Goal: Task Accomplishment & Management: Manage account settings

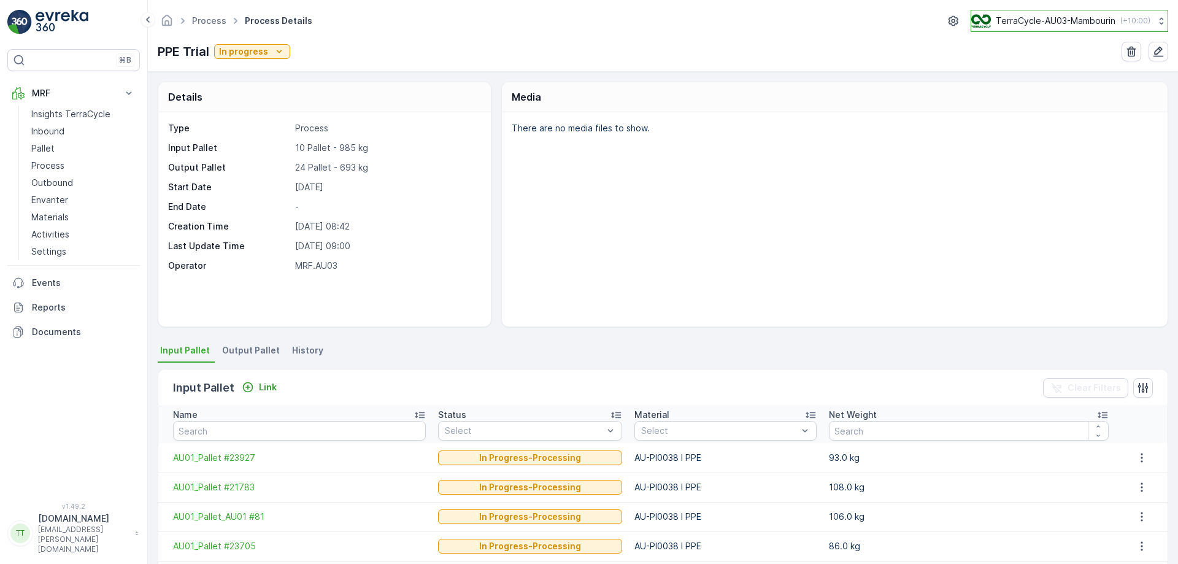
click at [1057, 27] on div "TerraCycle-AU03-Mambourin ( +10:00 )" at bounding box center [1060, 20] width 179 height 13
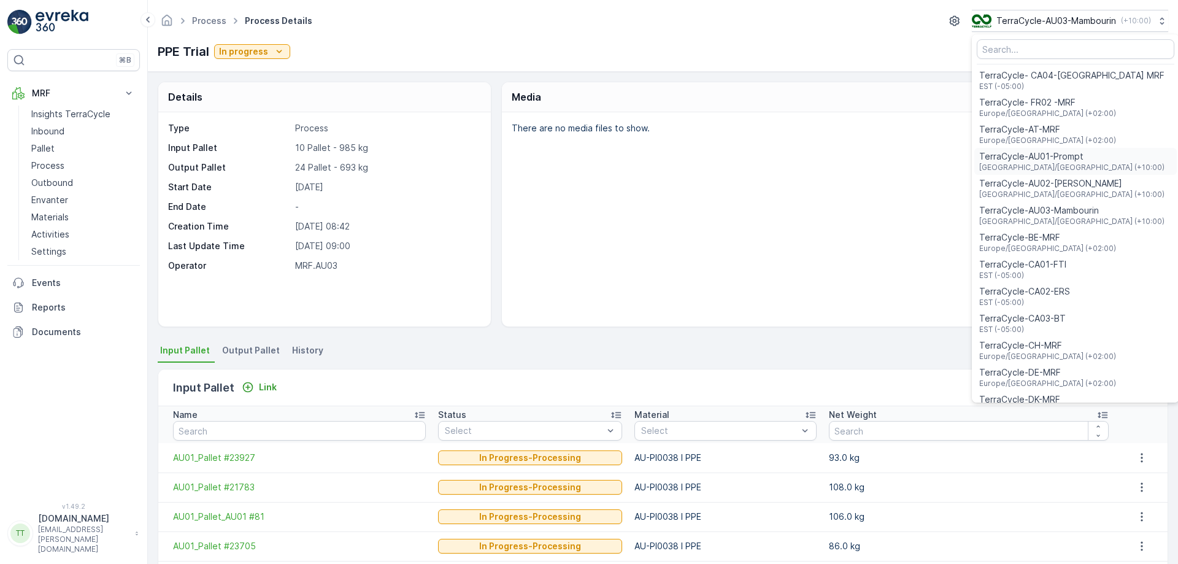
click at [1032, 154] on span "TerraCycle-AU01-Prompt" at bounding box center [1071, 156] width 185 height 12
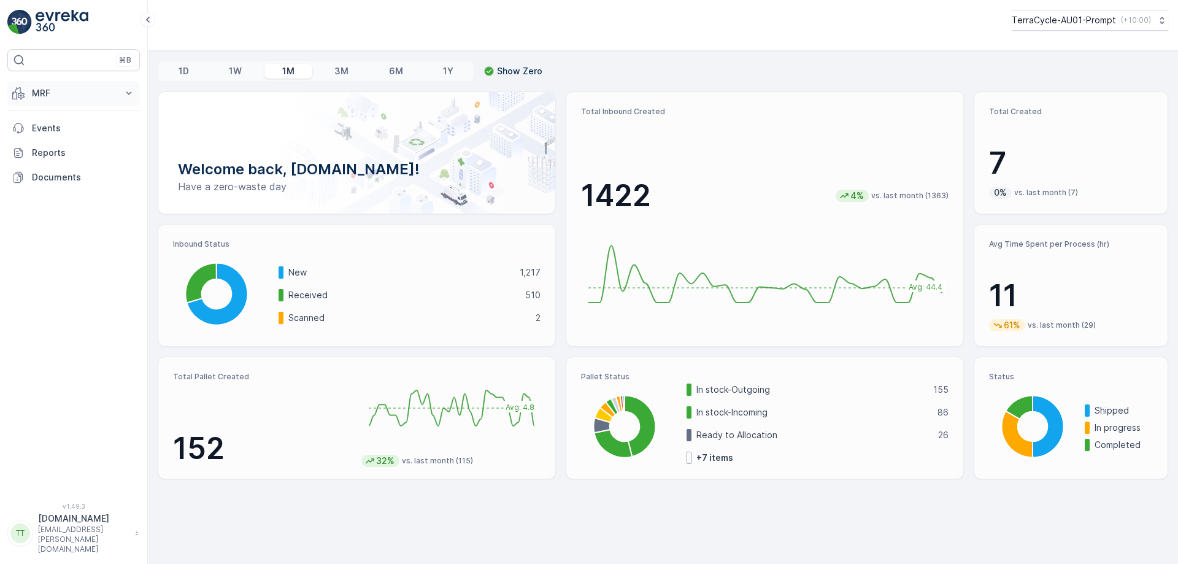
click at [98, 105] on button "MRF" at bounding box center [73, 93] width 133 height 25
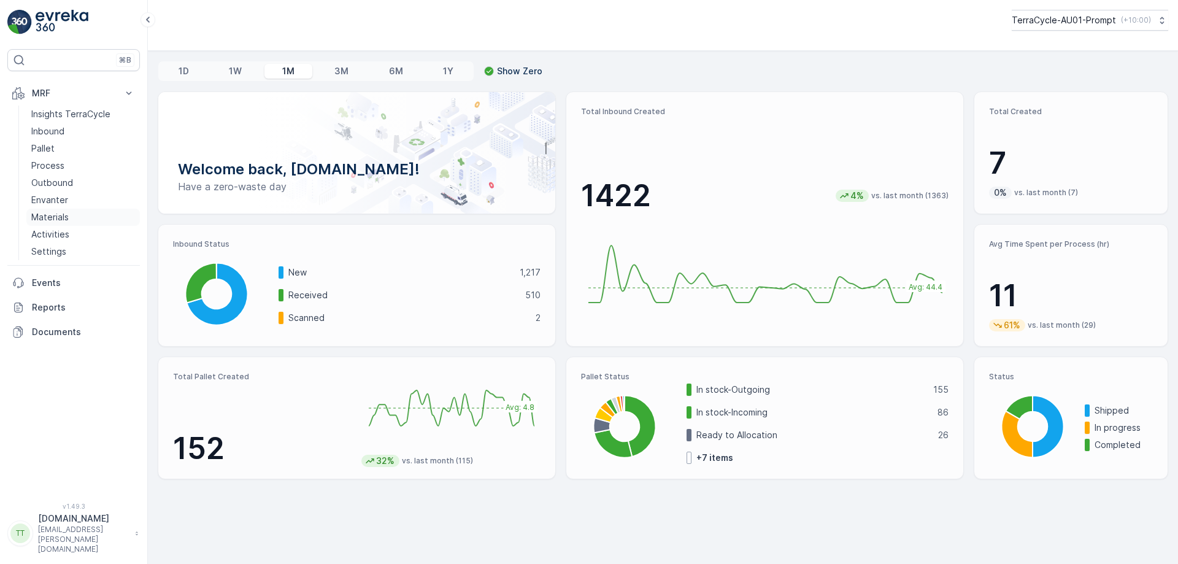
click at [55, 222] on p "Materials" at bounding box center [49, 217] width 37 height 12
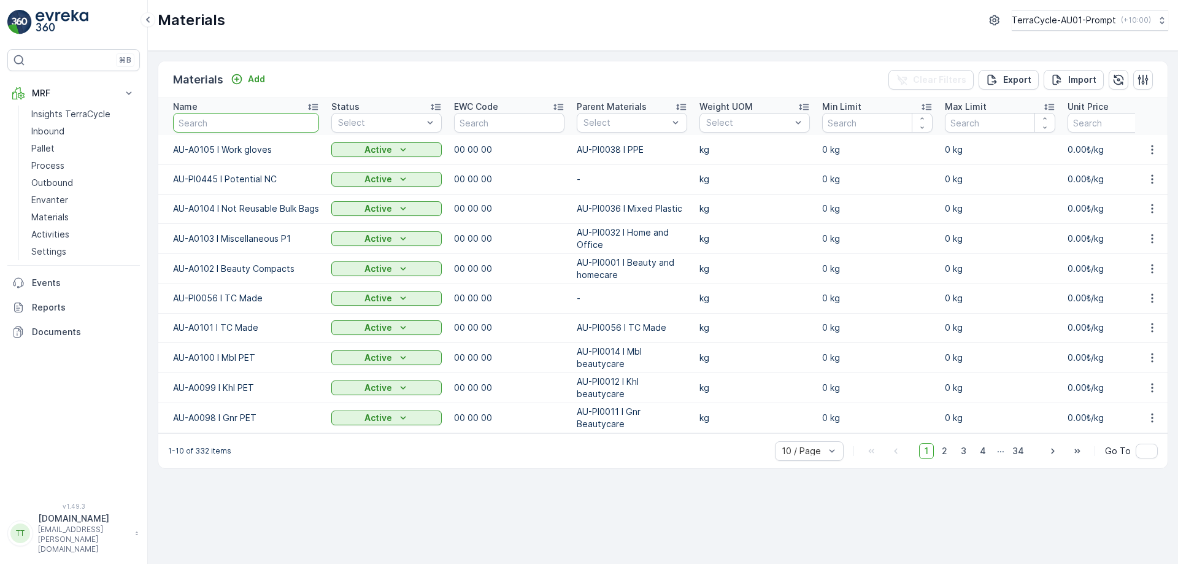
click at [229, 125] on input "text" at bounding box center [246, 123] width 146 height 20
type input "alumi"
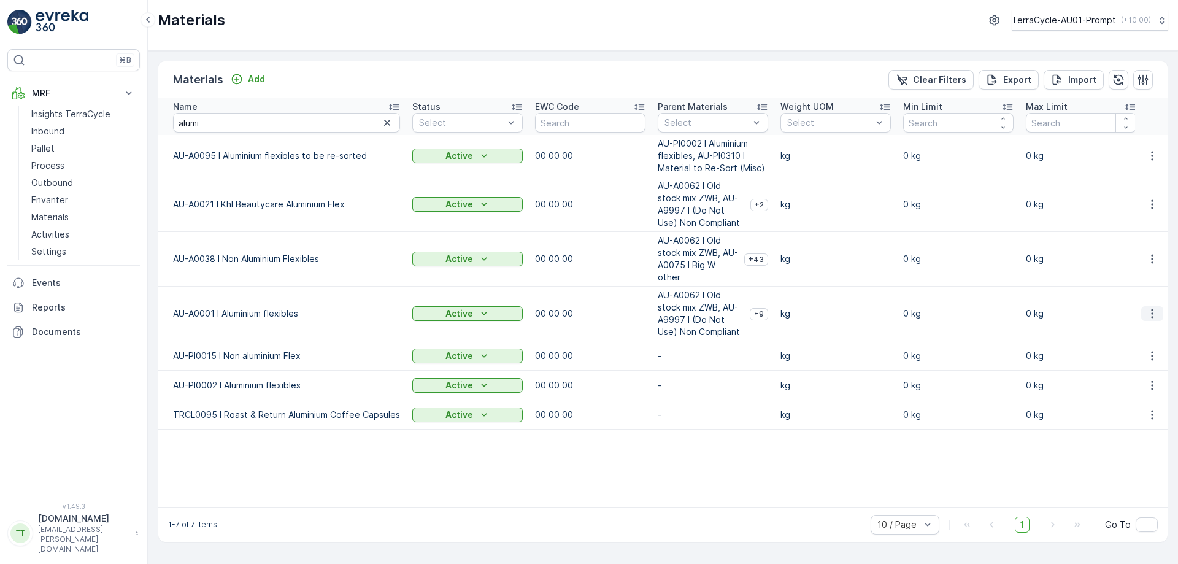
click at [1155, 307] on icon "button" at bounding box center [1152, 313] width 12 height 12
click at [1107, 316] on span "Edit Material" at bounding box center [1110, 320] width 52 height 12
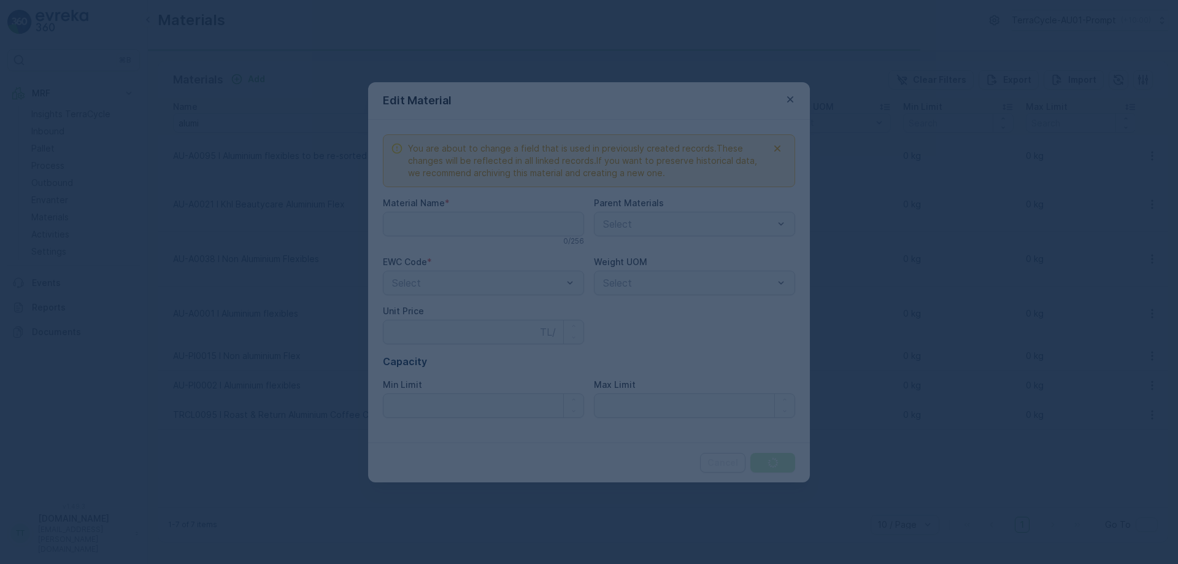
type Name "AU-A0001 I Aluminium flexibles"
type Price "0"
type Limit "0"
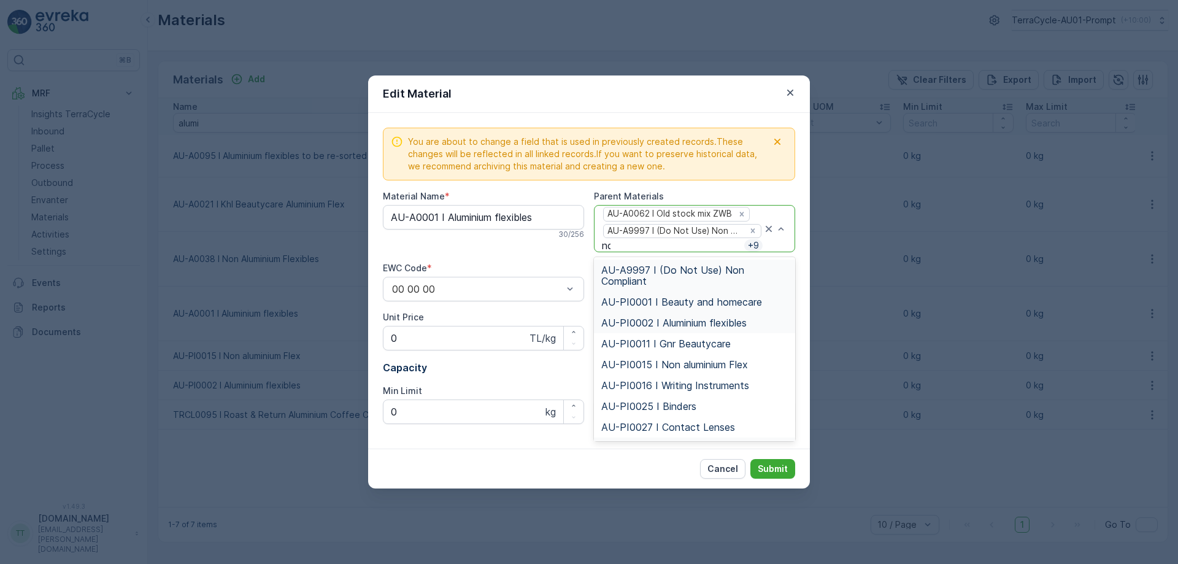
type input "non"
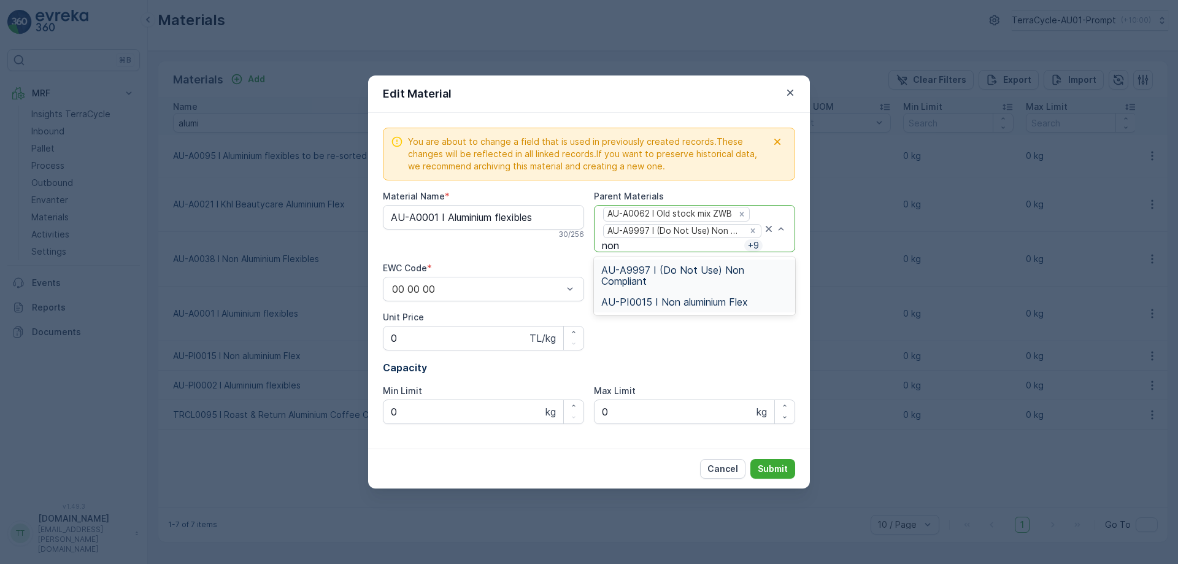
click at [671, 301] on span "AU-PI0015 I Non aluminium Flex" at bounding box center [674, 301] width 147 height 11
click at [782, 465] on p "Submit" at bounding box center [773, 469] width 30 height 12
